Goal: Go to known website: Access a specific website the user already knows

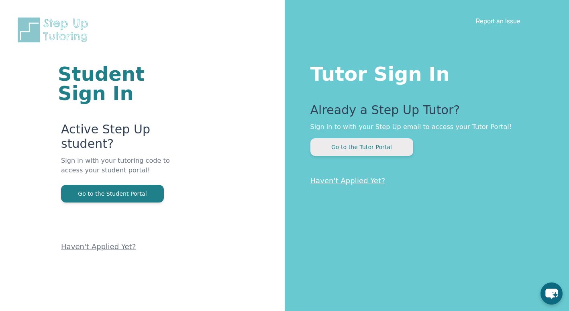
click at [341, 145] on button "Go to the Tutor Portal" at bounding box center [362, 147] width 103 height 18
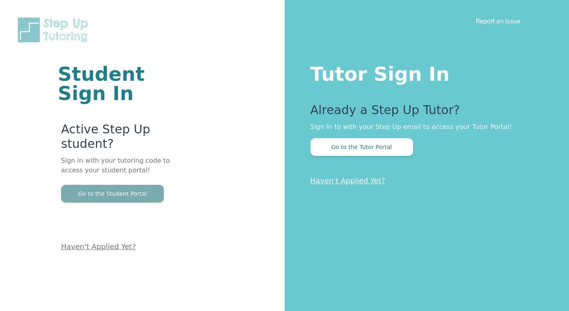
click at [125, 190] on button "Go to the Student Portal" at bounding box center [112, 194] width 103 height 18
